Goal: Task Accomplishment & Management: Use online tool/utility

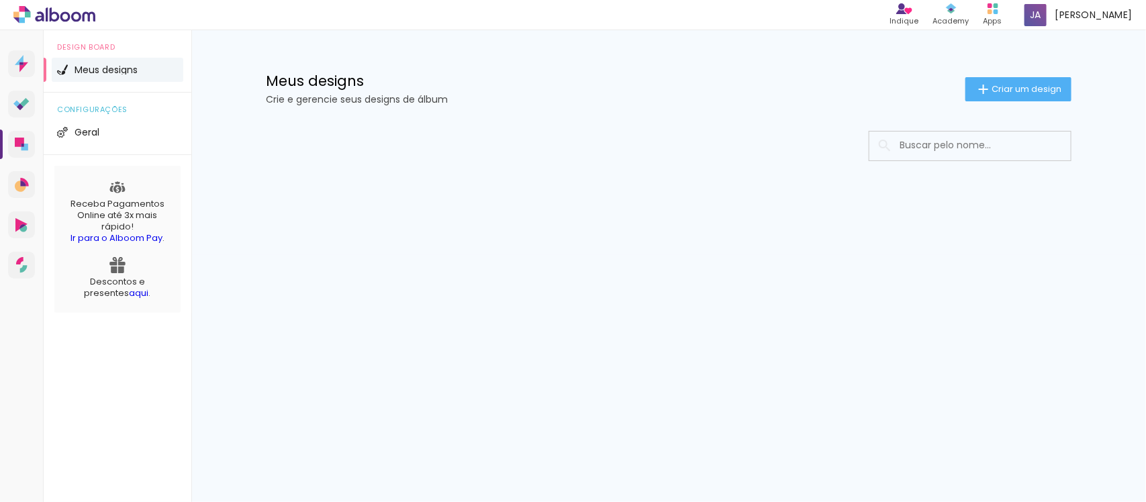
click at [249, 203] on div at bounding box center [668, 186] width 872 height 138
drag, startPoint x: 992, startPoint y: 95, endPoint x: 1011, endPoint y: 72, distance: 29.6
click at [1011, 72] on div "Meus designs Crie e gerencie seus designs de álbum Criar um design" at bounding box center [668, 73] width 872 height 87
drag, startPoint x: 1005, startPoint y: 95, endPoint x: 934, endPoint y: 138, distance: 83.5
click at [1005, 95] on paper-button "Criar um design" at bounding box center [1018, 89] width 106 height 24
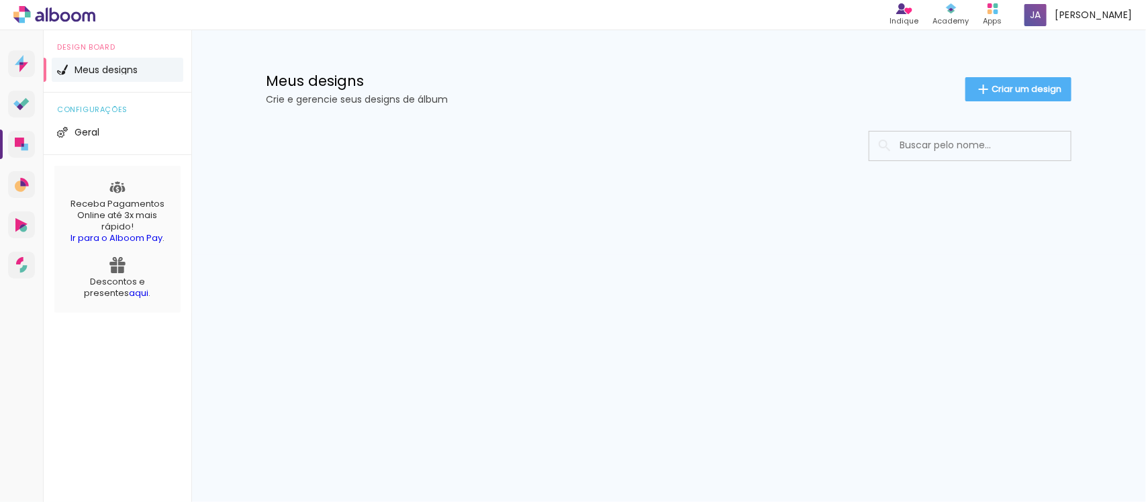
click at [0, 0] on header "Informações Avançar" at bounding box center [0, 0] width 0 height 0
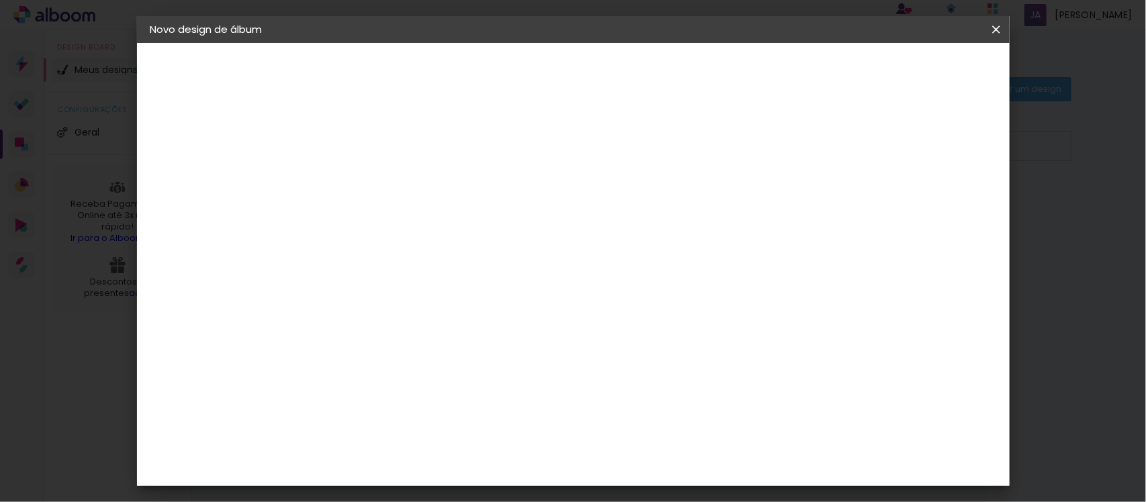
click at [370, 171] on input at bounding box center [370, 180] width 0 height 21
click at [370, 191] on input at bounding box center [370, 180] width 0 height 21
type input "a"
click at [370, 191] on input at bounding box center [370, 180] width 0 height 21
click at [0, 0] on div at bounding box center [0, 0] width 0 height 0
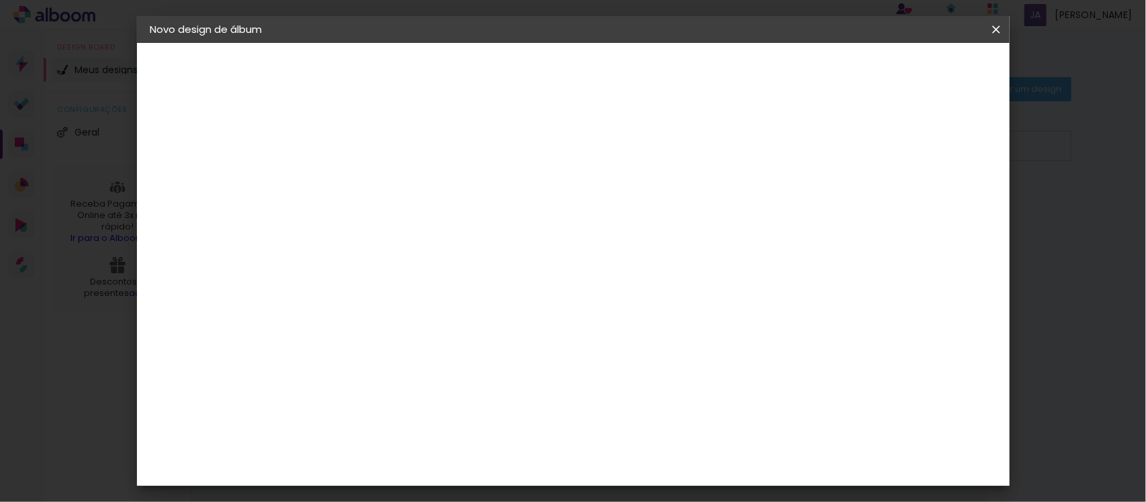
click at [0, 0] on paper-input-container "Título do álbum" at bounding box center [0, 0] width 0 height 0
click at [370, 187] on input at bounding box center [370, 180] width 0 height 21
type input "o"
type input "a"
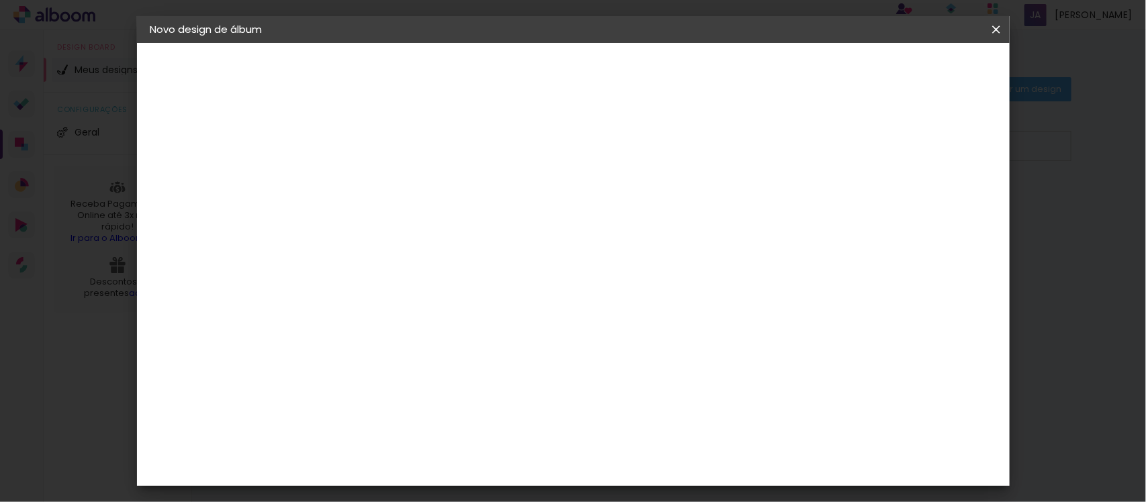
type input "o"
type input "j"
type input "J"
type input "j"
type input "[PERSON_NAME] [PERSON_NAME]"
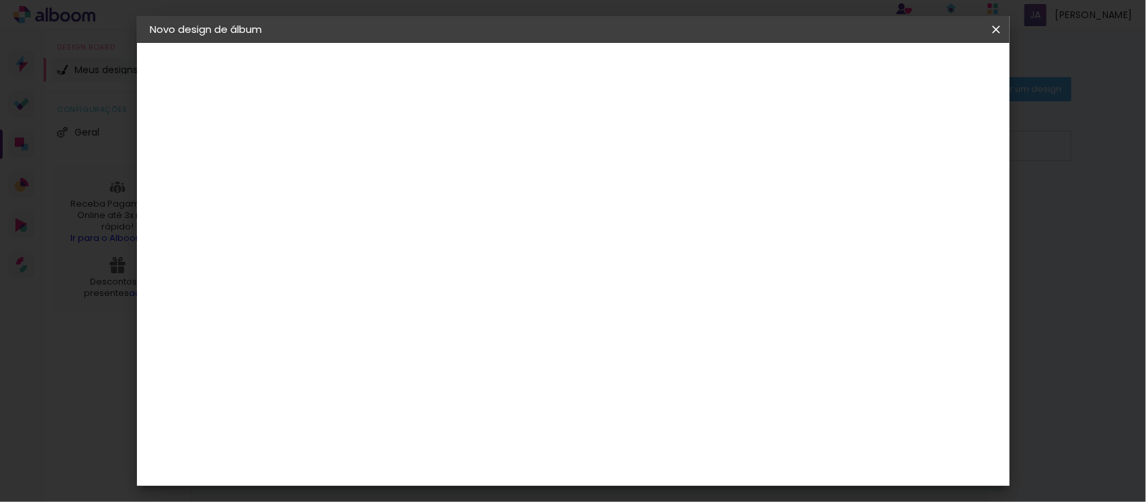
type paper-input "[PERSON_NAME] [PERSON_NAME]"
click at [507, 74] on paper-button "Avançar" at bounding box center [475, 71] width 66 height 23
click at [621, 217] on paper-item "Tamanho Livre" at bounding box center [556, 204] width 129 height 30
click at [450, 368] on paper-item "Foto 15" at bounding box center [404, 385] width 145 height 35
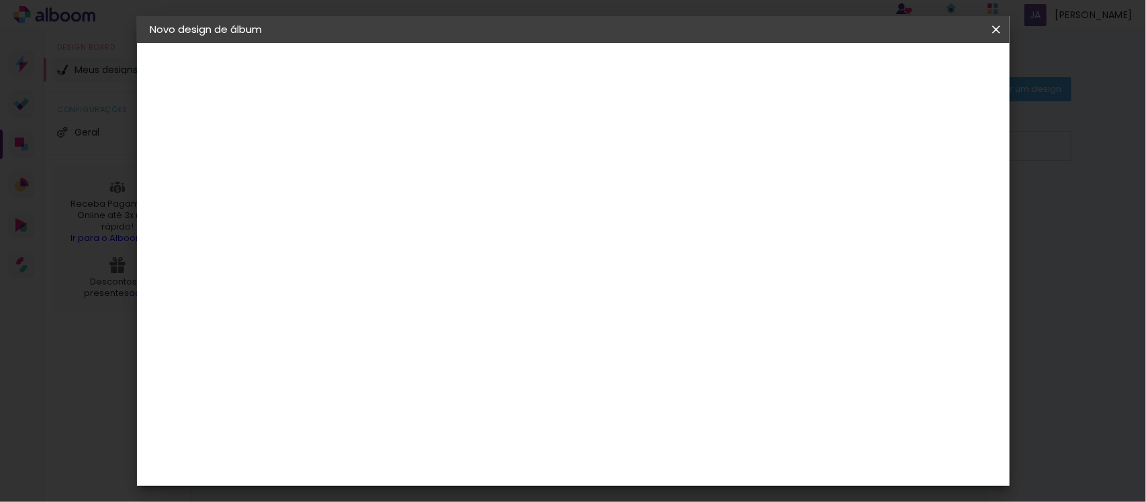
click at [621, 79] on paper-button "Avançar" at bounding box center [588, 71] width 66 height 23
click at [0, 0] on slot "Avançar" at bounding box center [0, 0] width 0 height 0
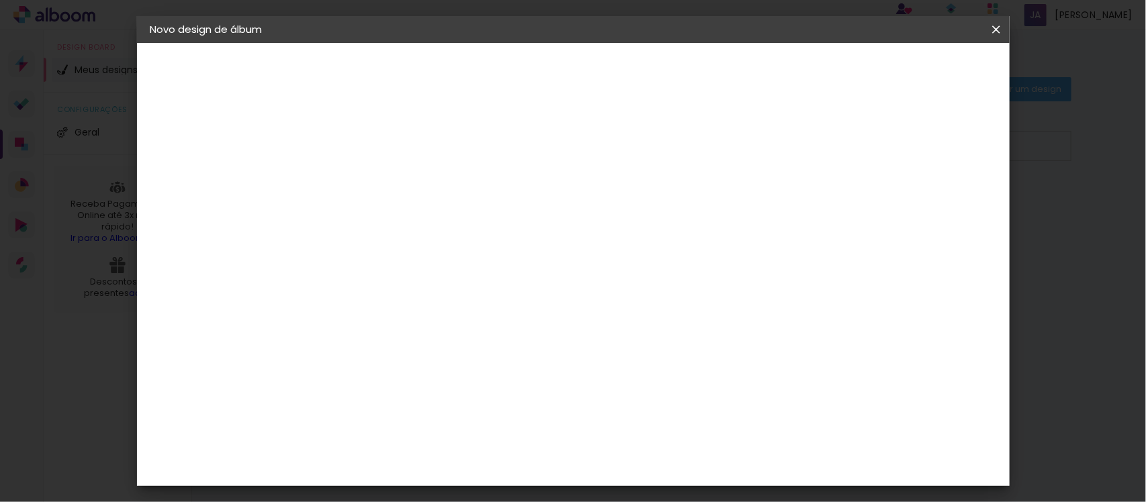
click at [0, 0] on slot "Mostrar sangria" at bounding box center [0, 0] width 0 height 0
type paper-checkbox "on"
click at [0, 0] on slot "Mostrar sangria" at bounding box center [0, 0] width 0 height 0
click at [923, 78] on paper-button "Iniciar design" at bounding box center [879, 71] width 88 height 23
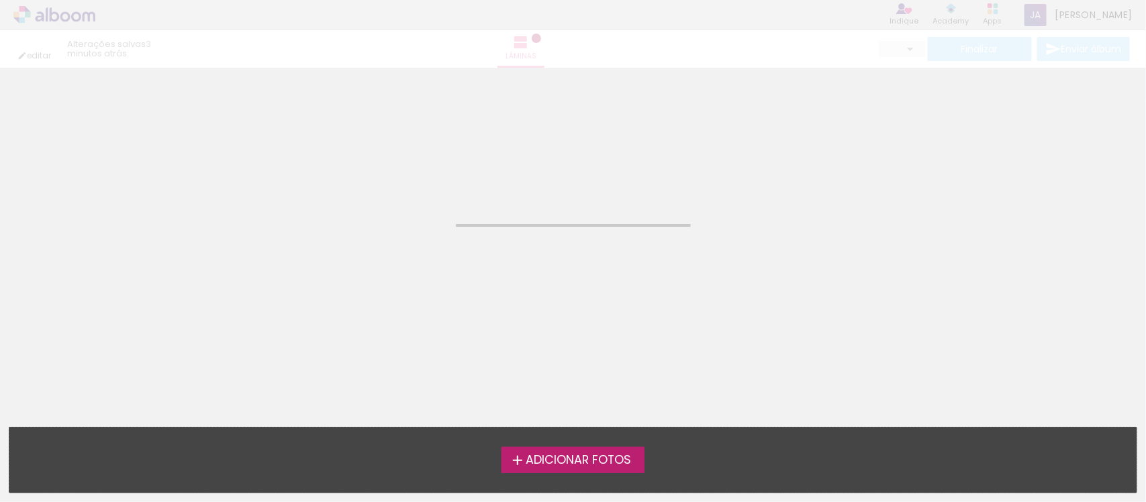
click at [583, 464] on span "Adicionar Fotos" at bounding box center [578, 460] width 105 height 12
click at [0, 0] on input "file" at bounding box center [0, 0] width 0 height 0
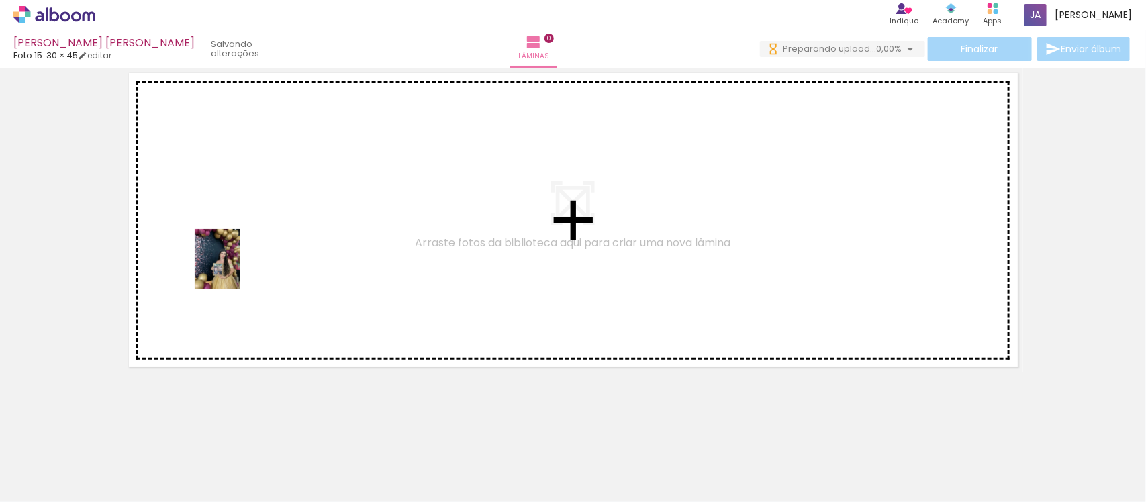
drag, startPoint x: 148, startPoint y: 454, endPoint x: 235, endPoint y: 269, distance: 204.1
click at [235, 269] on quentale-workspace at bounding box center [573, 251] width 1146 height 502
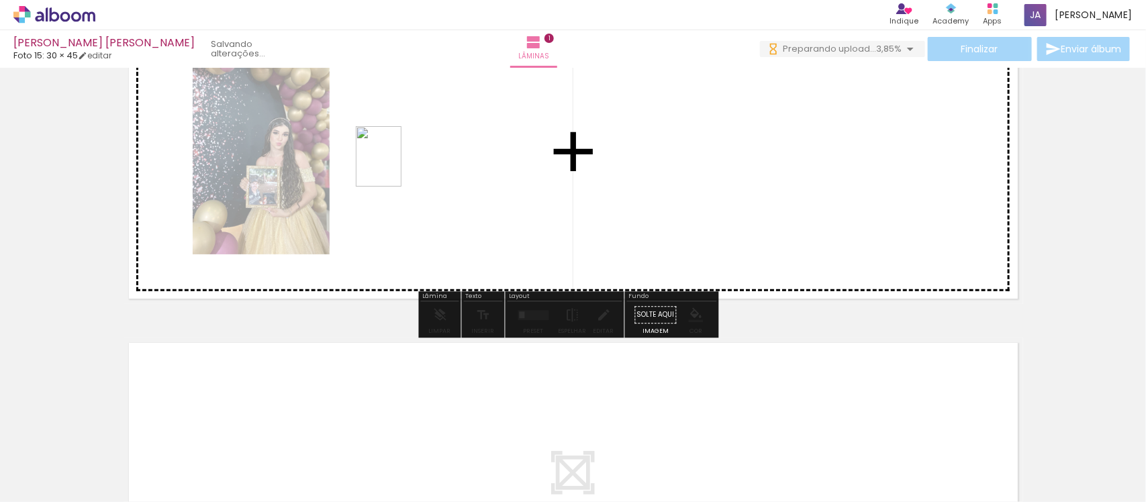
drag, startPoint x: 213, startPoint y: 444, endPoint x: 397, endPoint y: 165, distance: 334.3
click at [397, 165] on quentale-workspace at bounding box center [573, 251] width 1146 height 502
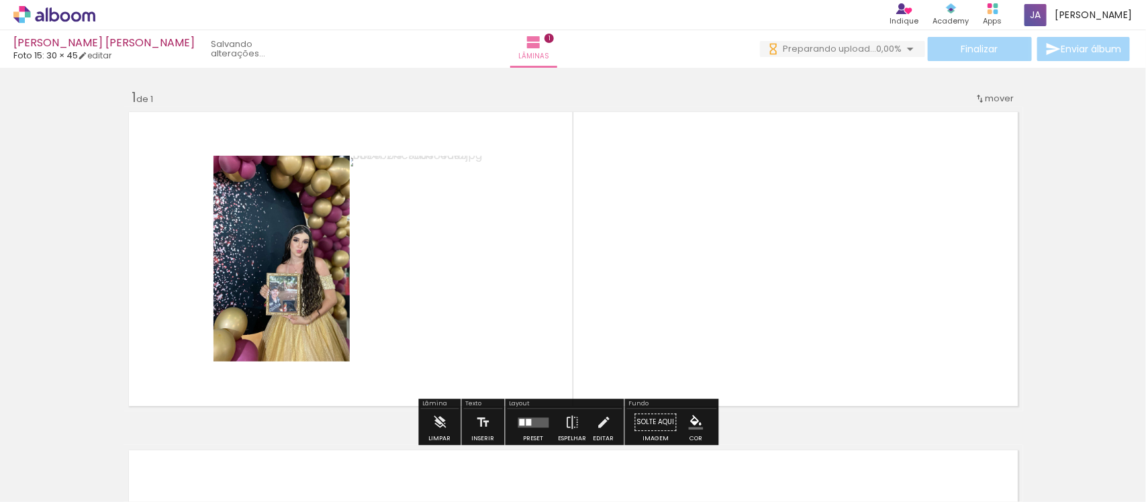
click at [556, 219] on quentale-layouter at bounding box center [572, 259] width 899 height 305
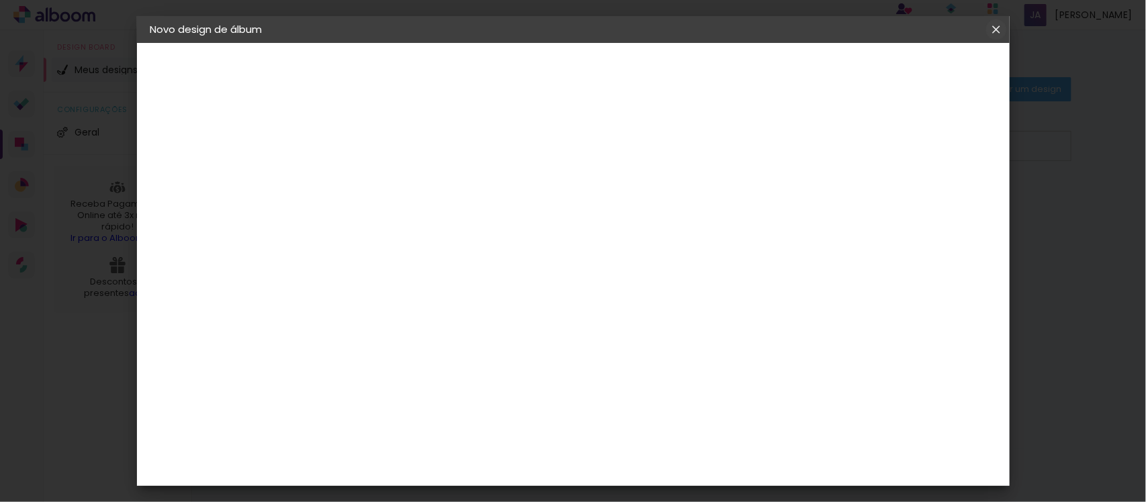
click at [0, 0] on iron-icon at bounding box center [0, 0] width 0 height 0
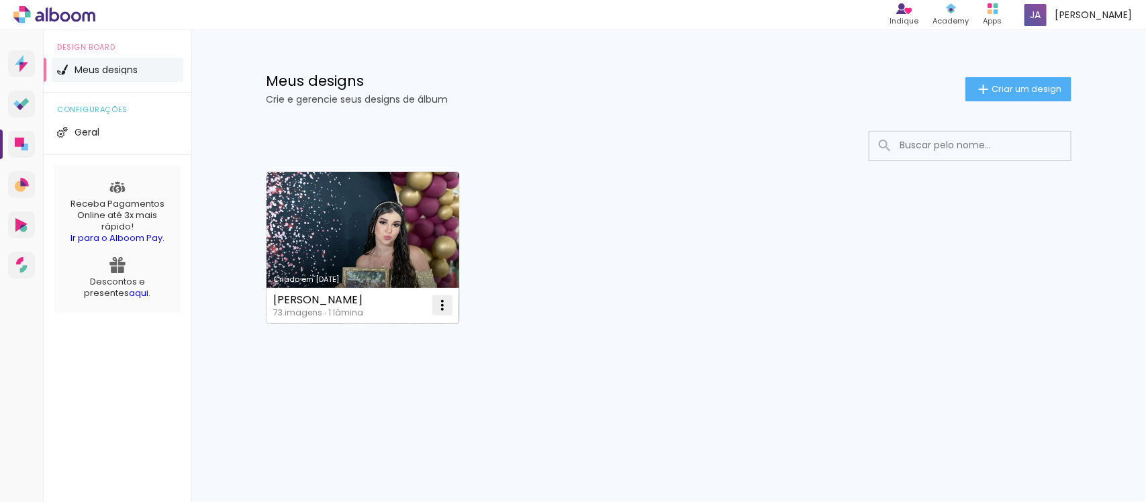
click at [444, 306] on iron-icon at bounding box center [442, 305] width 16 height 16
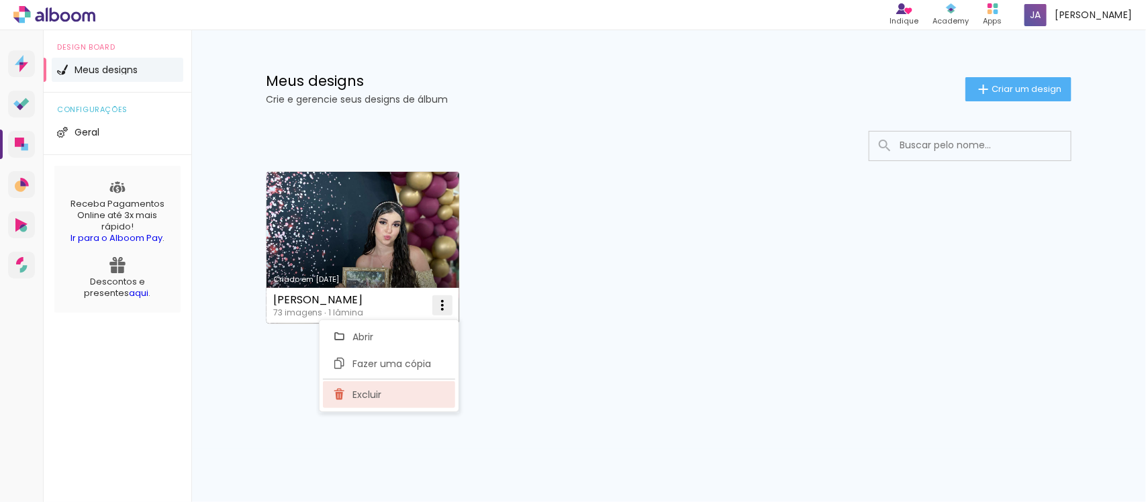
click at [405, 389] on paper-item "Excluir" at bounding box center [389, 394] width 132 height 27
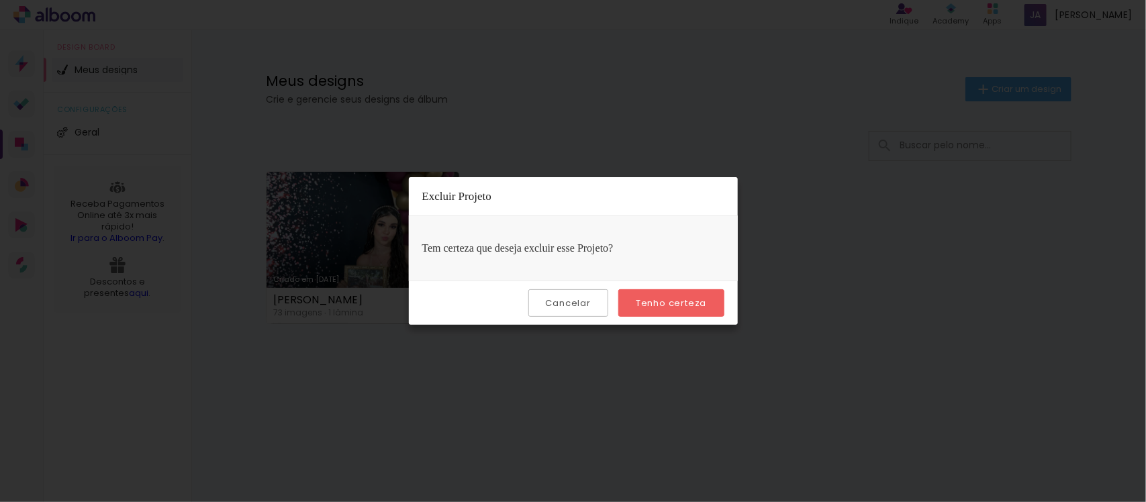
click at [0, 0] on slot "Tenho certeza" at bounding box center [0, 0] width 0 height 0
